Goal: Find specific page/section

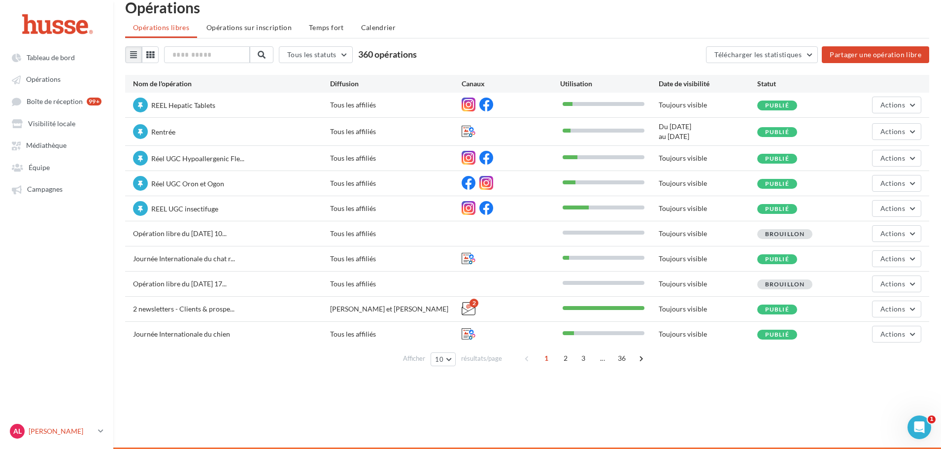
click at [83, 431] on p "[PERSON_NAME]" at bounding box center [62, 431] width 66 height 10
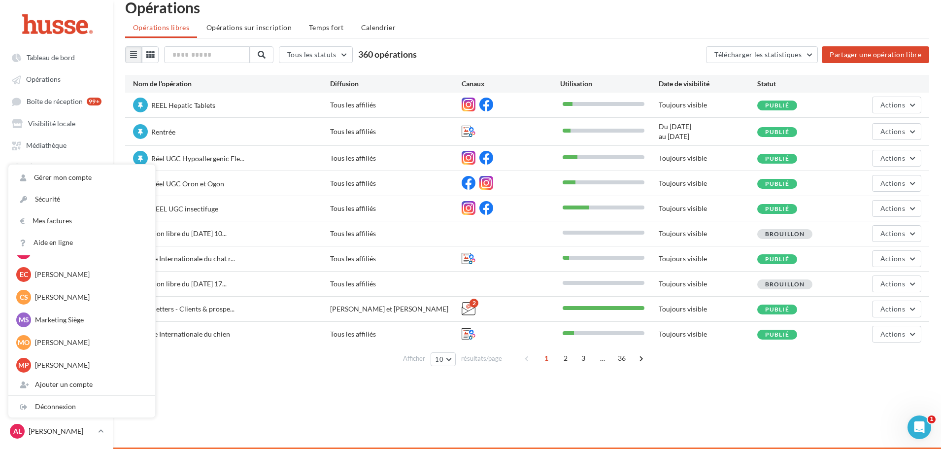
scroll to position [838, 0]
click at [57, 313] on p "Marketing Siège" at bounding box center [89, 318] width 108 height 10
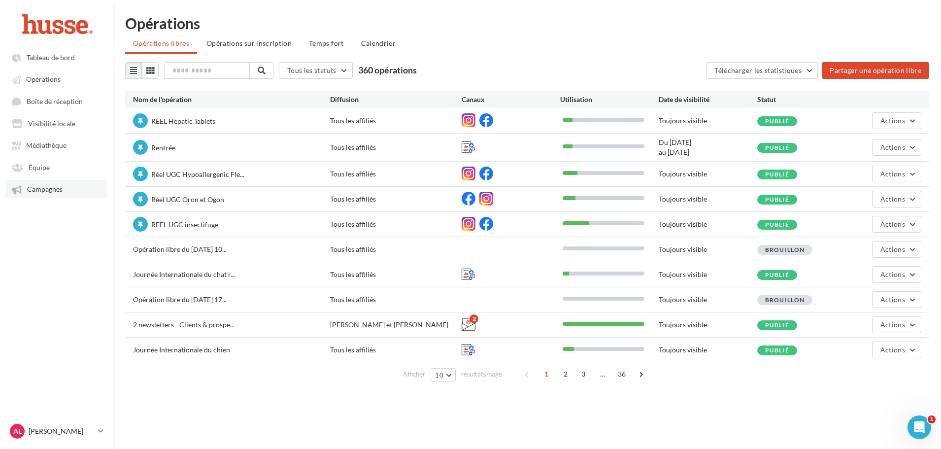
click at [65, 197] on link "Campagnes" at bounding box center [57, 189] width 102 height 18
